Goal: Task Accomplishment & Management: Complete application form

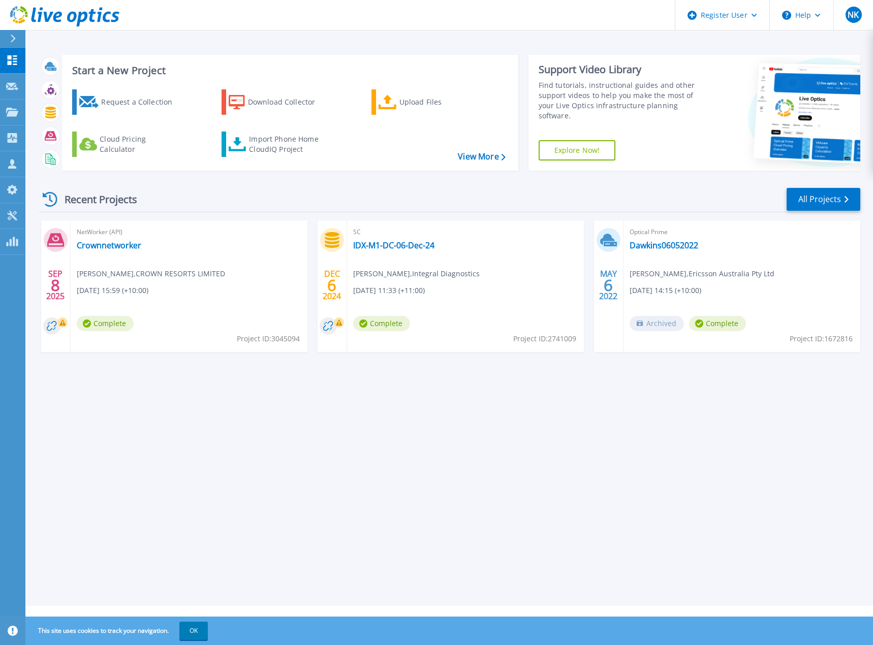
click at [363, 429] on div "Start a New Project Request a Collection Download Collector Upload Files Cloud …" at bounding box center [448, 303] width 847 height 606
click at [159, 103] on div "Request a Collection" at bounding box center [141, 102] width 81 height 20
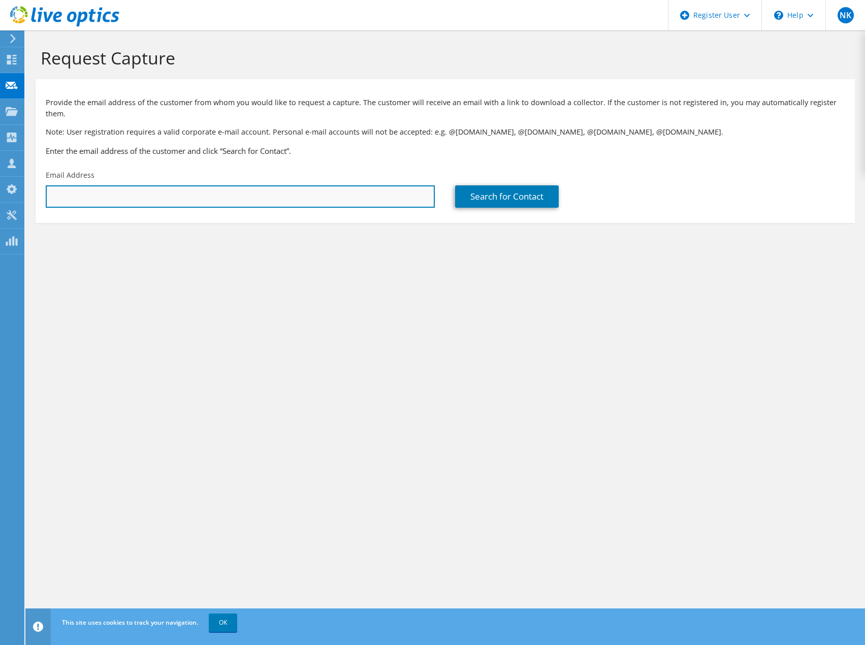
click at [63, 185] on input "text" at bounding box center [240, 196] width 389 height 22
paste input "laurence.cheung@motorolasolutions.com"
type input "laurence.cheung@motorolasolutions.com"
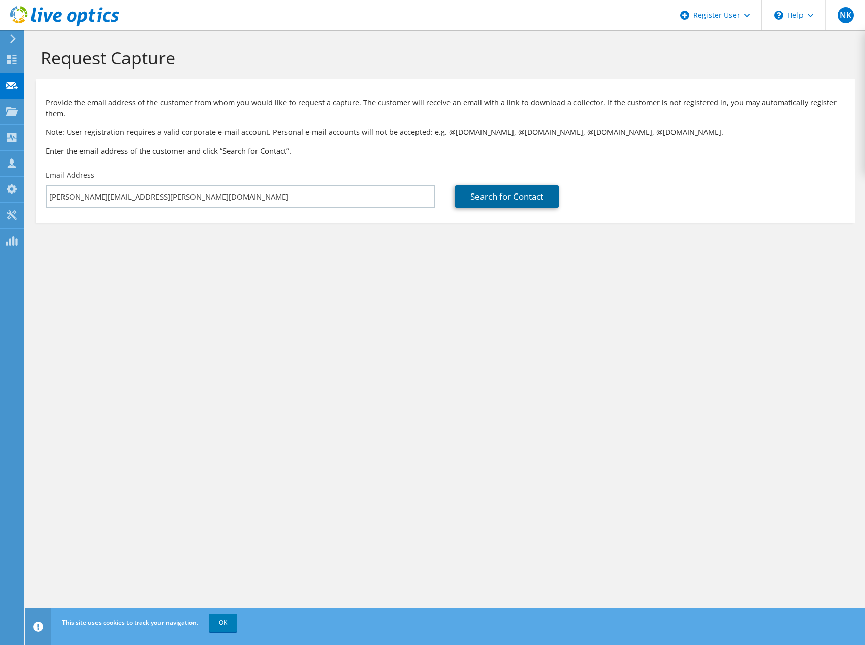
click at [495, 189] on link "Search for Contact" at bounding box center [507, 196] width 104 height 22
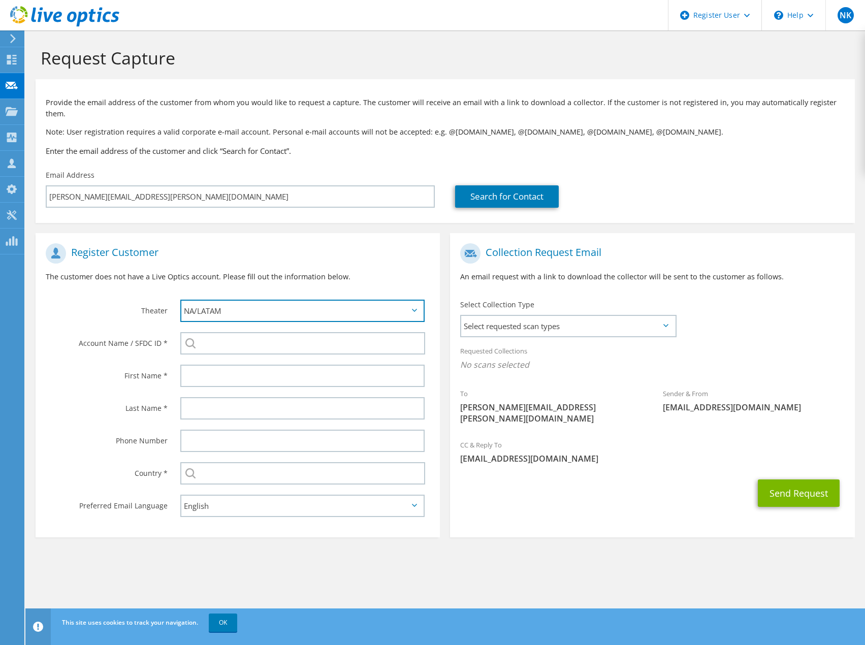
click at [282, 308] on select "APJ EMEA NA/LATAM" at bounding box center [302, 311] width 244 height 22
select select "1"
click at [180, 300] on select "APJ EMEA NA/LATAM" at bounding box center [302, 311] width 244 height 22
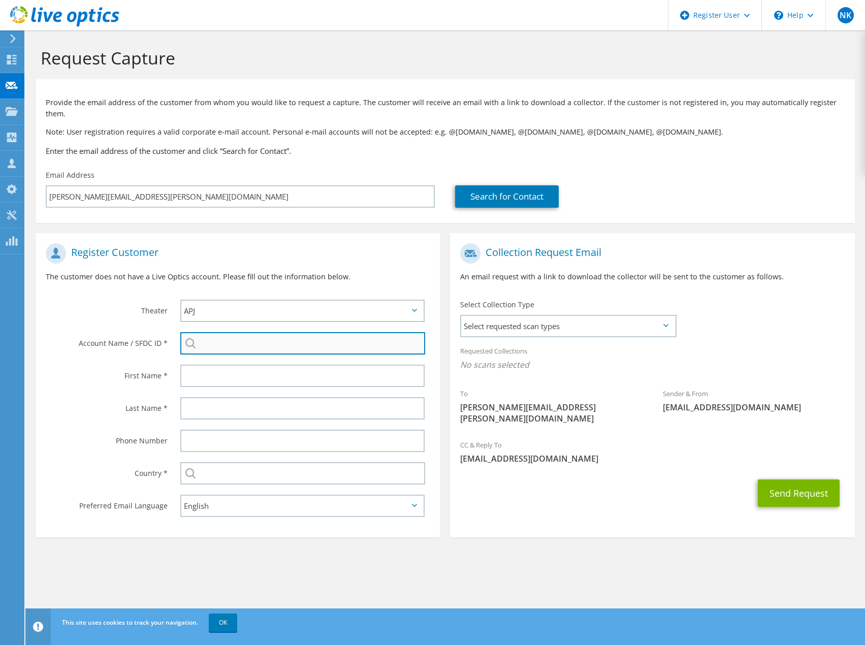
click at [223, 334] on input "search" at bounding box center [302, 343] width 245 height 22
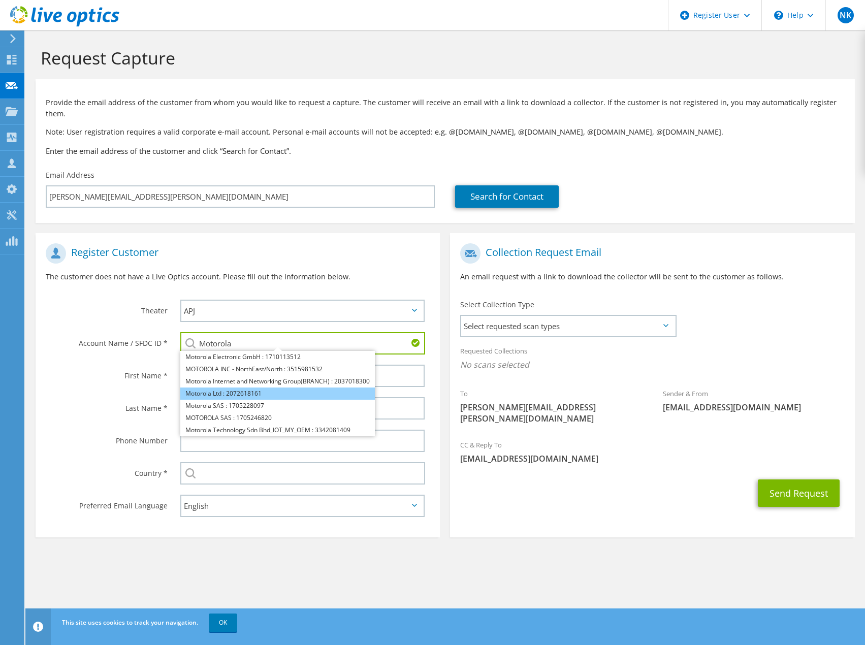
click at [260, 388] on li "Motorola Ltd : 2072618161" at bounding box center [277, 394] width 195 height 12
type input "Motorola Ltd : 2072618161"
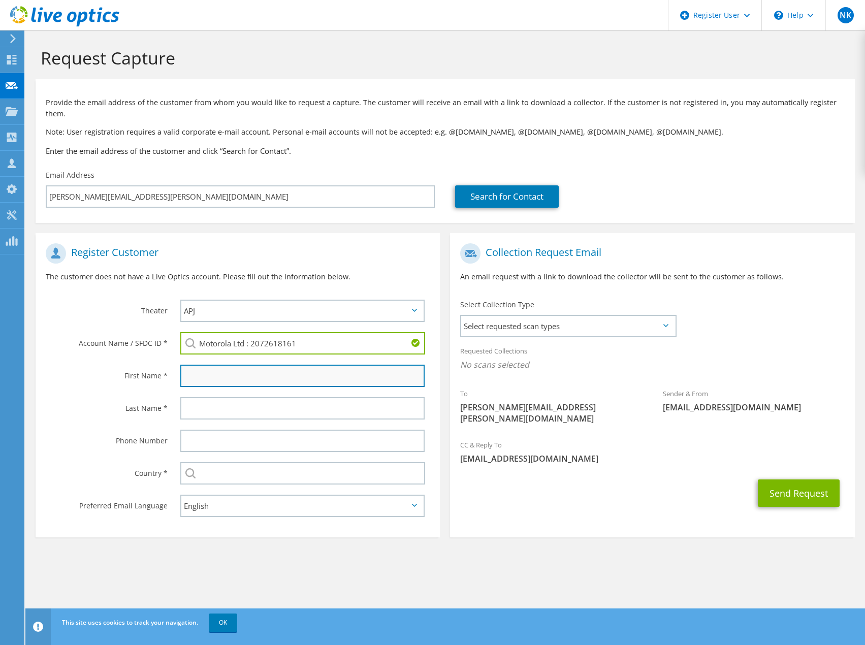
click at [200, 365] on input "text" at bounding box center [302, 376] width 244 height 22
drag, startPoint x: 270, startPoint y: 368, endPoint x: 152, endPoint y: 357, distance: 118.9
click at [152, 360] on div "First Name * Laurenbce" at bounding box center [238, 376] width 404 height 33
paste input "ce Cheung"
click at [219, 365] on input "Laurence Cheung" at bounding box center [302, 376] width 244 height 22
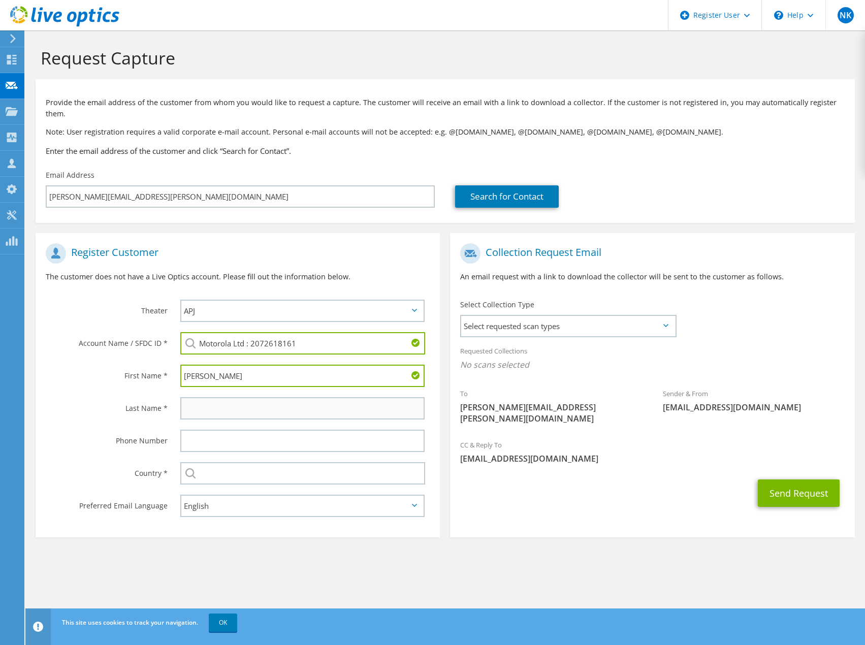
type input "Laurence"
click at [213, 402] on input "text" at bounding box center [302, 408] width 244 height 22
paste input "Cheung"
type input "Cheung"
click at [241, 366] on input "Laurence" at bounding box center [302, 376] width 244 height 22
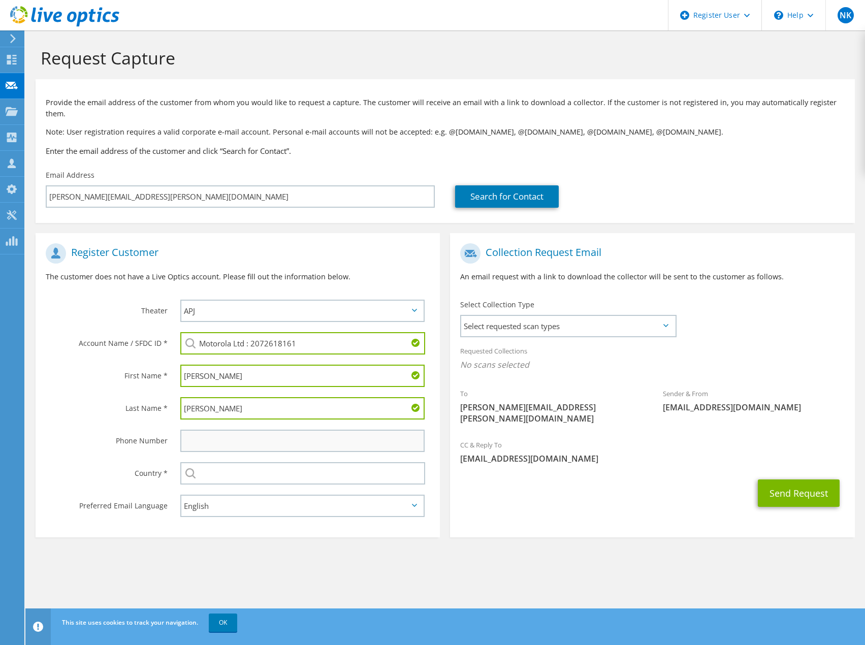
type input "Laurence"
click at [225, 431] on input "text" at bounding box center [302, 441] width 244 height 22
click at [220, 468] on input "text" at bounding box center [302, 473] width 245 height 22
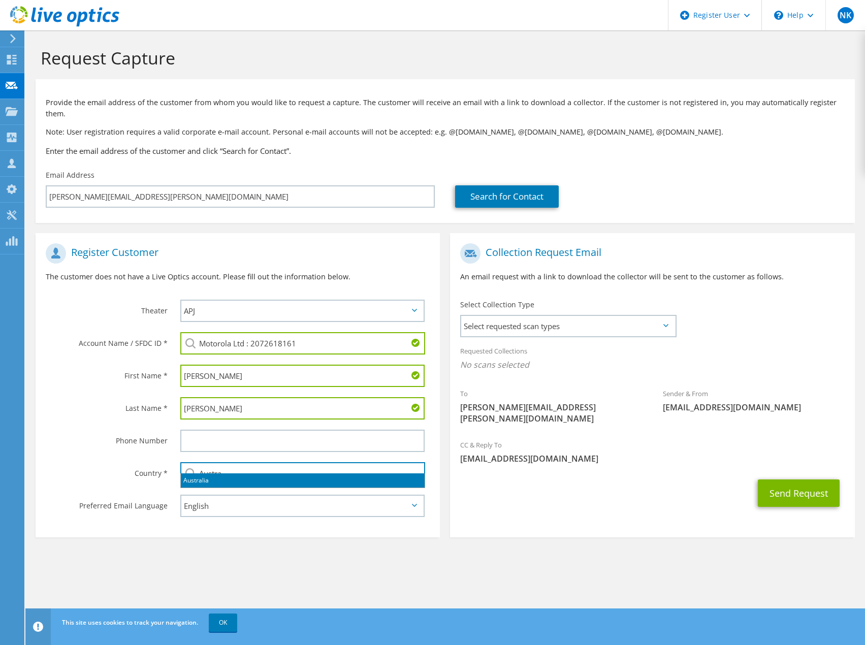
click at [215, 482] on li "Australia" at bounding box center [303, 480] width 244 height 14
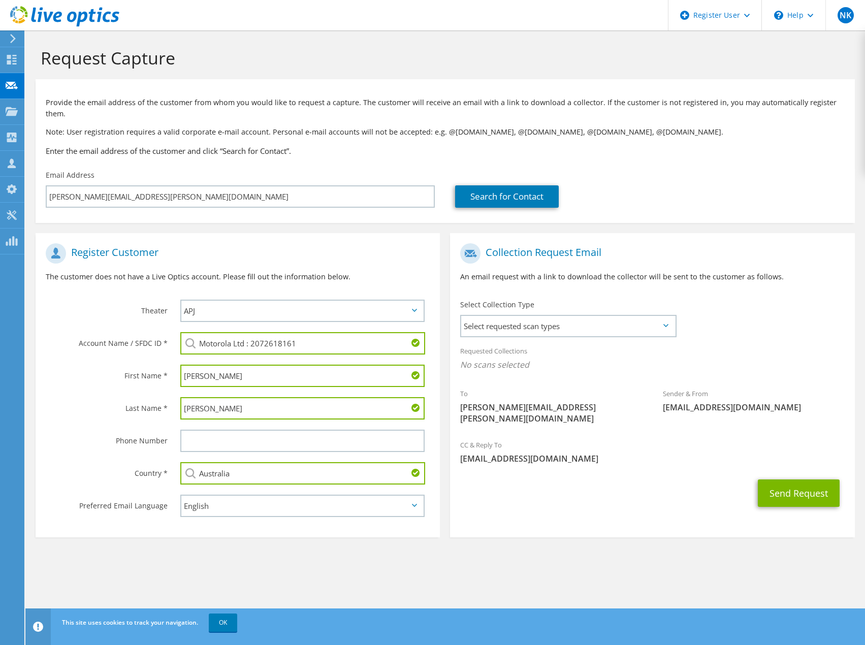
type input "Australia"
click at [504, 508] on section "Collection Request Email An email request with a link to download the collector…" at bounding box center [652, 385] width 404 height 304
click at [556, 316] on span "Select requested scan types" at bounding box center [567, 326] width 213 height 20
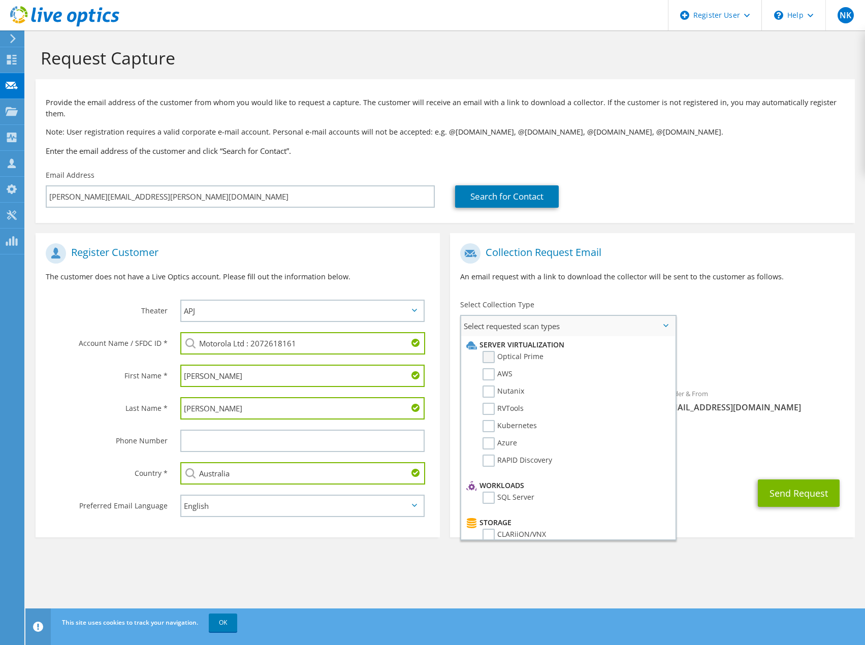
click at [490, 351] on label "Optical Prime" at bounding box center [513, 357] width 61 height 12
click at [0, 0] on input "Optical Prime" at bounding box center [0, 0] width 0 height 0
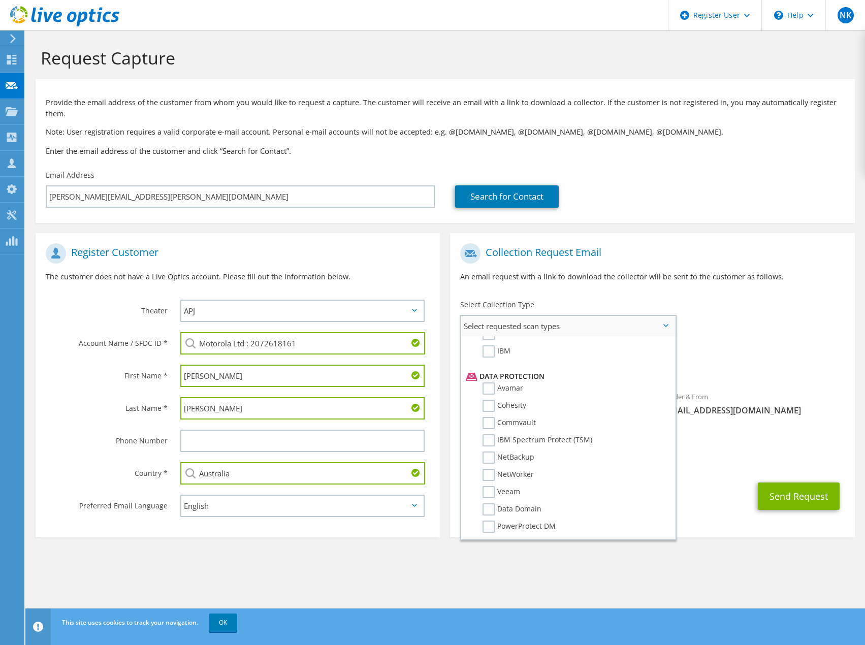
scroll to position [448, 0]
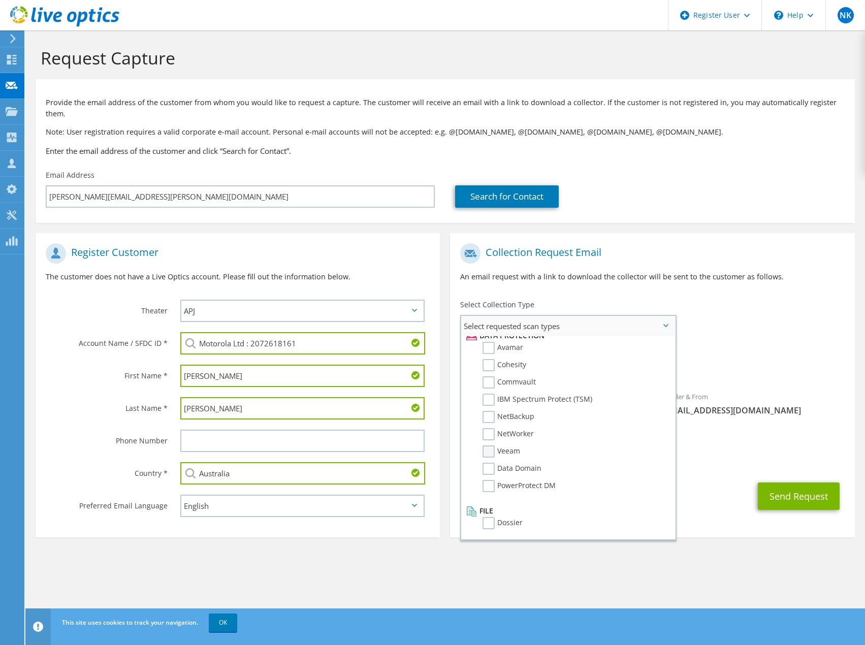
click at [489, 445] on label "Veeam" at bounding box center [502, 451] width 38 height 12
click at [0, 0] on input "Veeam" at bounding box center [0, 0] width 0 height 0
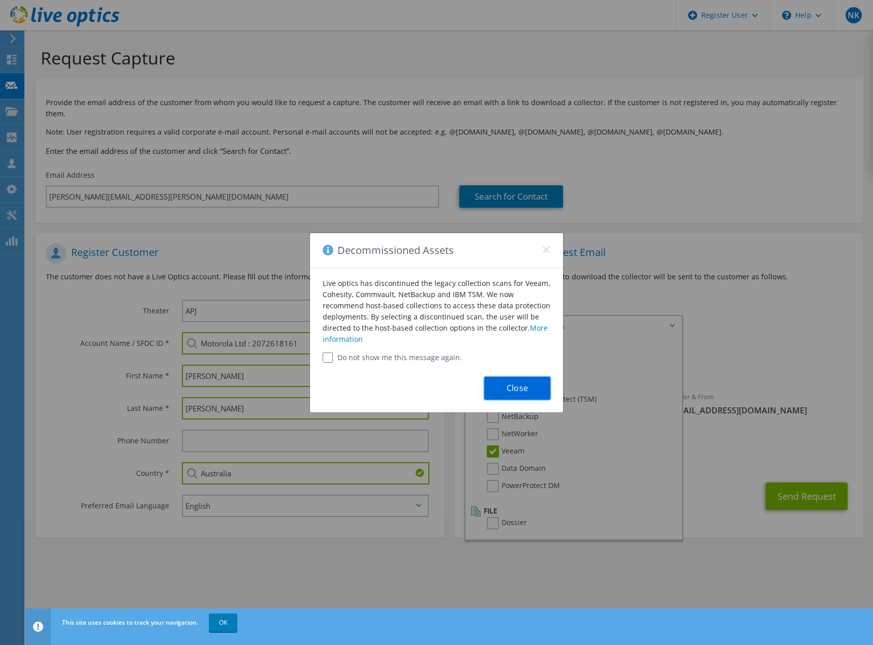
click at [510, 386] on button "Close" at bounding box center [517, 388] width 66 height 23
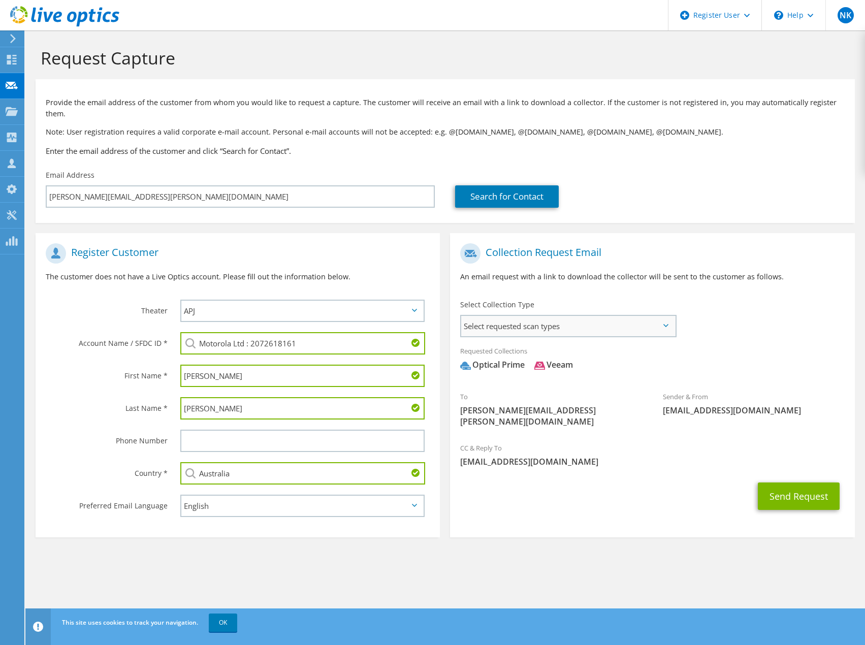
click at [675, 321] on span "Select requested scan types" at bounding box center [567, 326] width 213 height 20
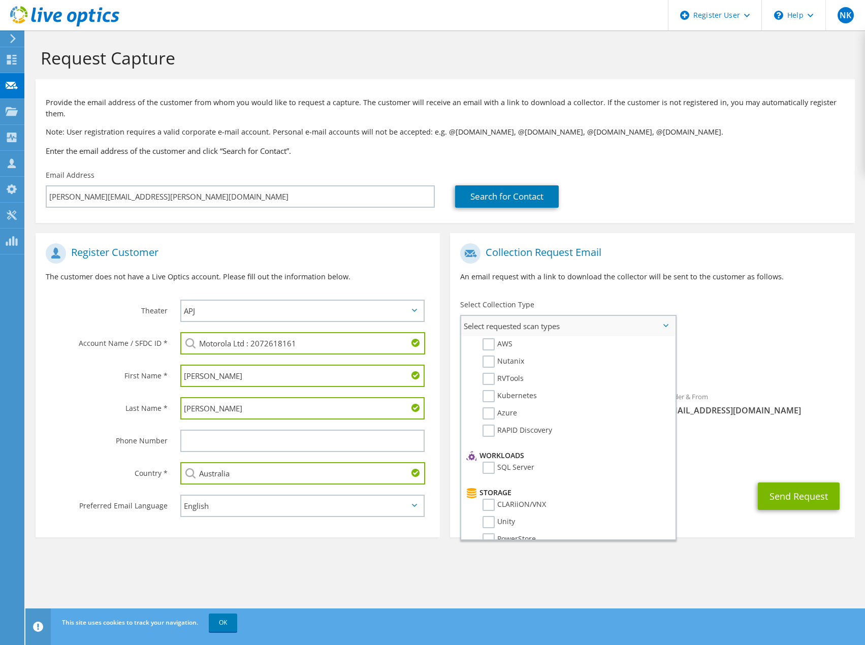
scroll to position [0, 0]
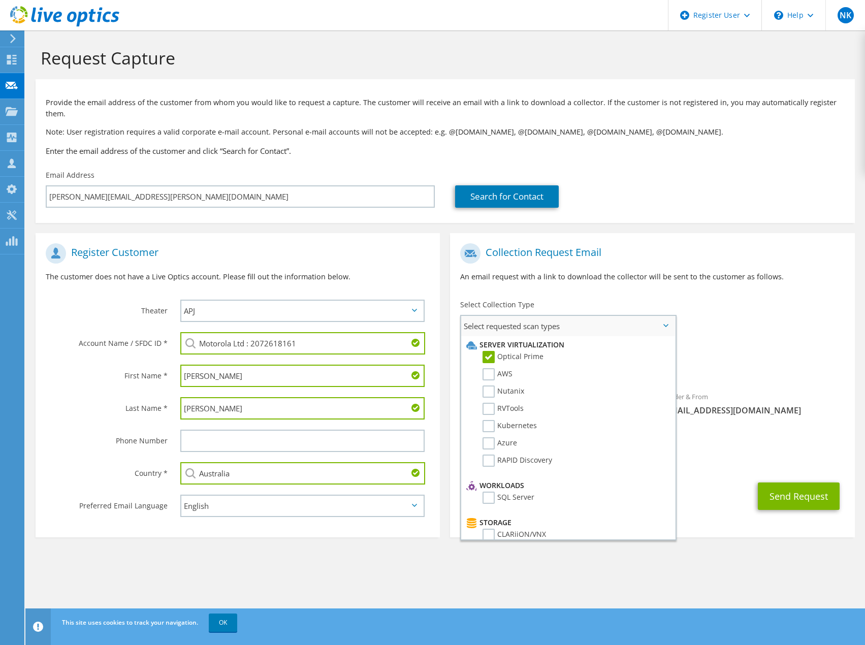
click at [664, 316] on span "Select requested scan types" at bounding box center [567, 326] width 213 height 20
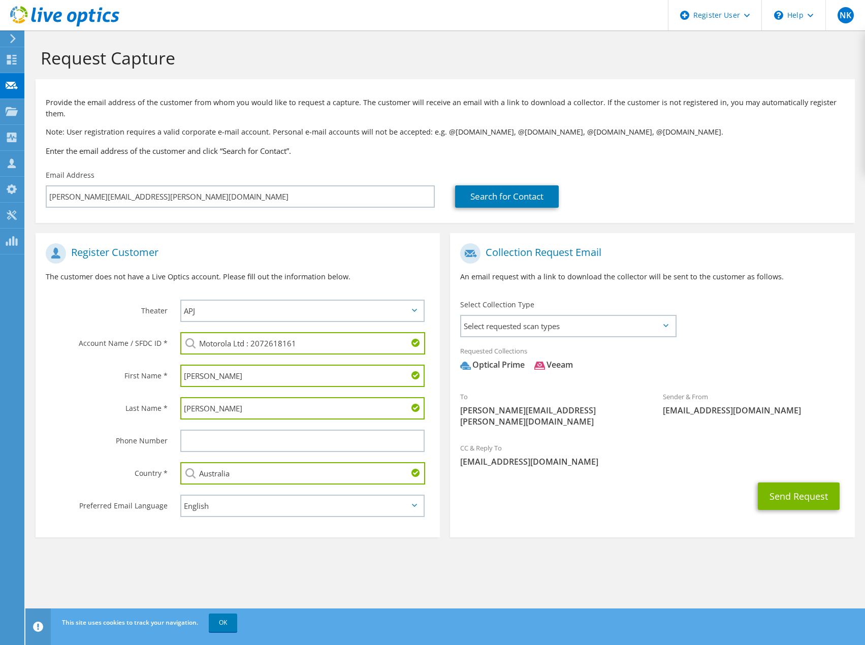
click at [747, 299] on div "To laurence.cheung@motorolasolutions.com Sender & From liveoptics@liveoptics.com" at bounding box center [652, 337] width 404 height 199
click at [785, 483] on button "Send Request" at bounding box center [799, 496] width 82 height 27
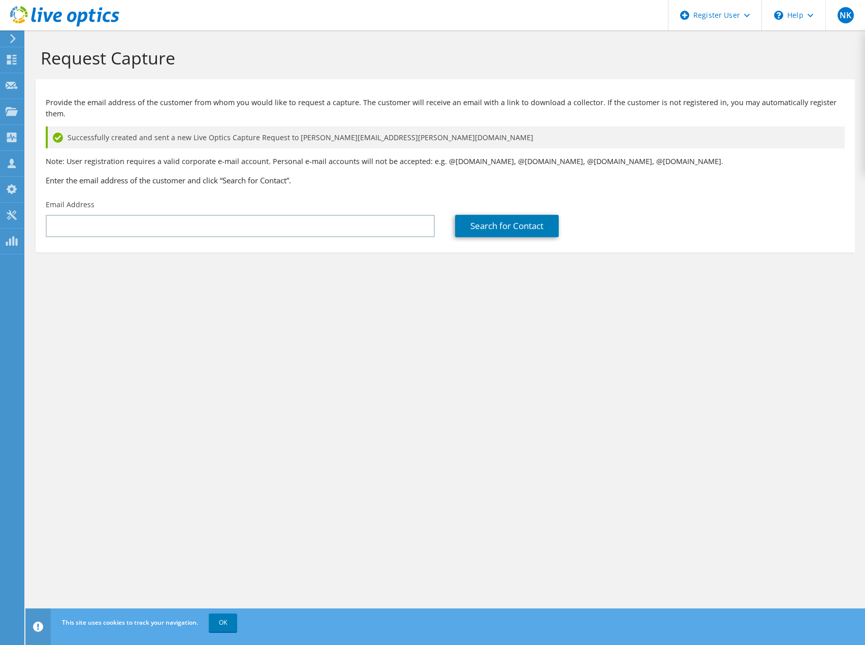
click at [263, 347] on div "Request Capture Provide the email address of the customer from whom you would l…" at bounding box center [445, 337] width 840 height 615
click at [360, 367] on div "Request Capture Provide the email address of the customer from whom you would l…" at bounding box center [445, 337] width 840 height 615
